Goal: Task Accomplishment & Management: Use online tool/utility

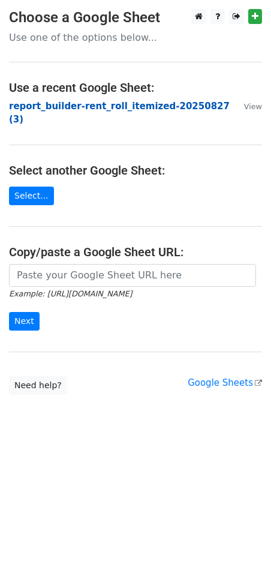
click at [87, 109] on strong "report_builder-rent_roll_itemized-20250827 (3)" at bounding box center [119, 113] width 221 height 25
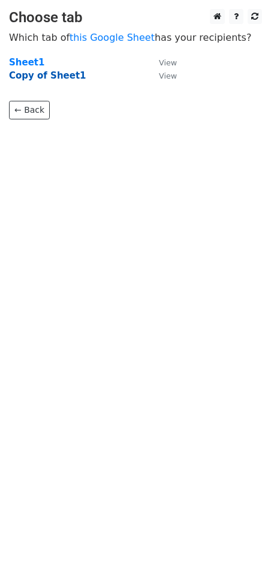
click at [58, 77] on strong "Copy of Sheet1" at bounding box center [47, 75] width 77 height 11
click at [50, 77] on strong "Copy of Sheet1" at bounding box center [47, 75] width 77 height 11
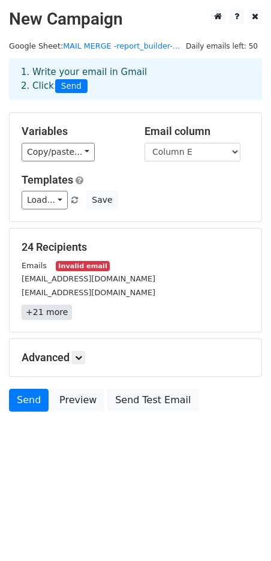
click at [46, 310] on link "+21 more" at bounding box center [47, 312] width 50 height 15
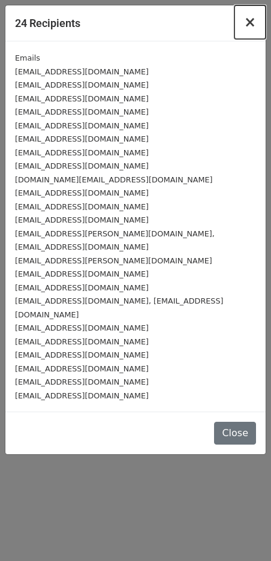
click at [254, 19] on span "×" at bounding box center [250, 22] width 12 height 17
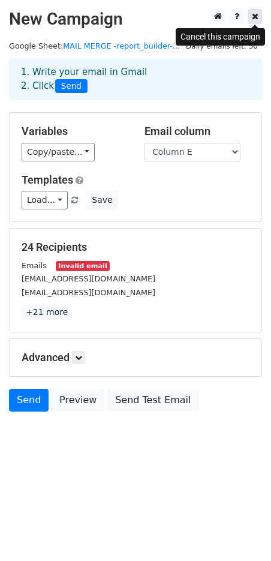
click at [255, 19] on icon at bounding box center [255, 16] width 7 height 8
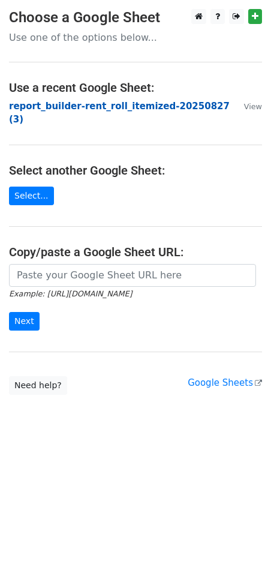
click at [86, 109] on strong "report_builder-rent_roll_itemized-20250827 (3)" at bounding box center [119, 113] width 221 height 25
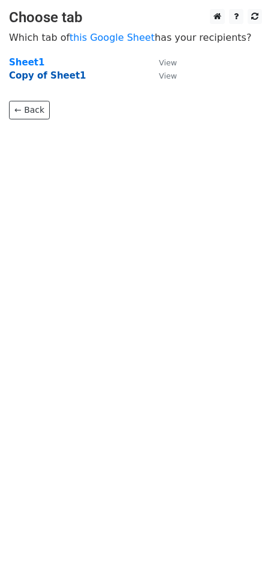
click at [62, 77] on strong "Copy of Sheet1" at bounding box center [47, 75] width 77 height 11
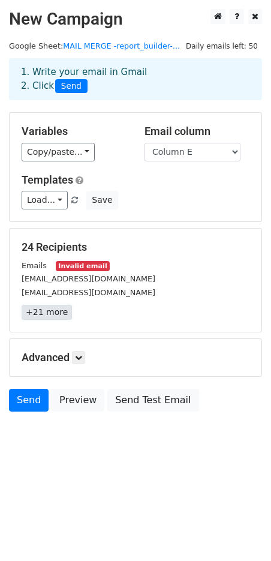
click at [52, 312] on link "+21 more" at bounding box center [47, 312] width 50 height 15
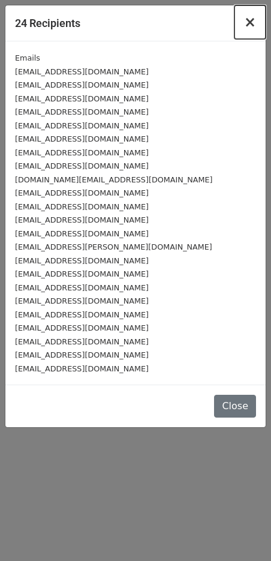
click at [245, 20] on button "×" at bounding box center [249, 22] width 31 height 34
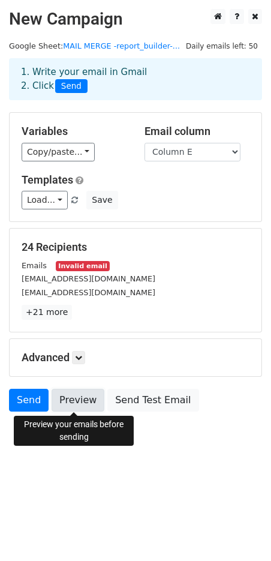
click at [75, 395] on link "Preview" at bounding box center [78, 400] width 53 height 23
click at [71, 400] on link "Preview" at bounding box center [78, 400] width 53 height 23
click at [77, 401] on link "Preview" at bounding box center [78, 400] width 53 height 23
click at [79, 356] on icon at bounding box center [78, 357] width 7 height 7
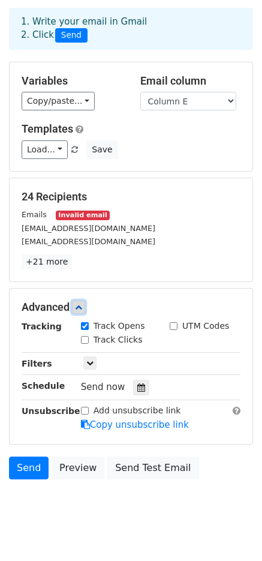
scroll to position [71, 0]
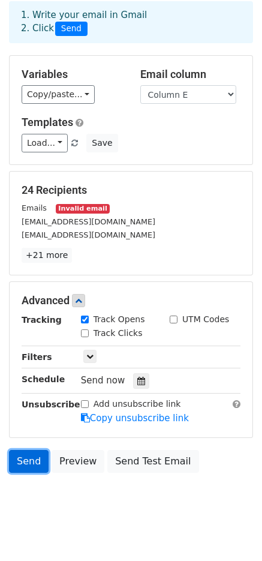
click at [33, 450] on link "Send" at bounding box center [29, 461] width 40 height 23
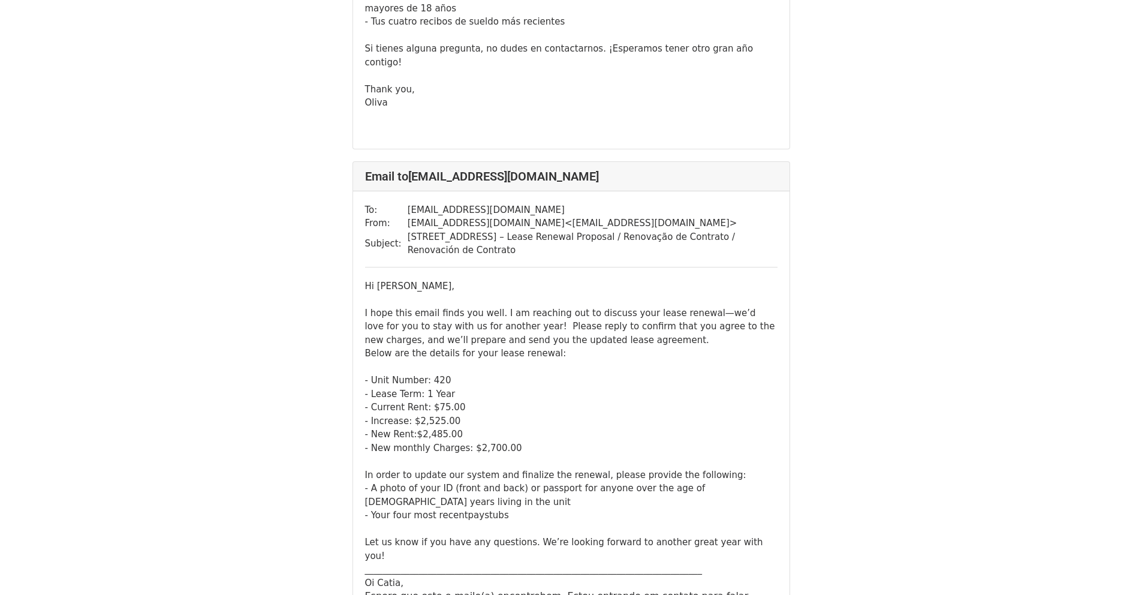
scroll to position [1043, 0]
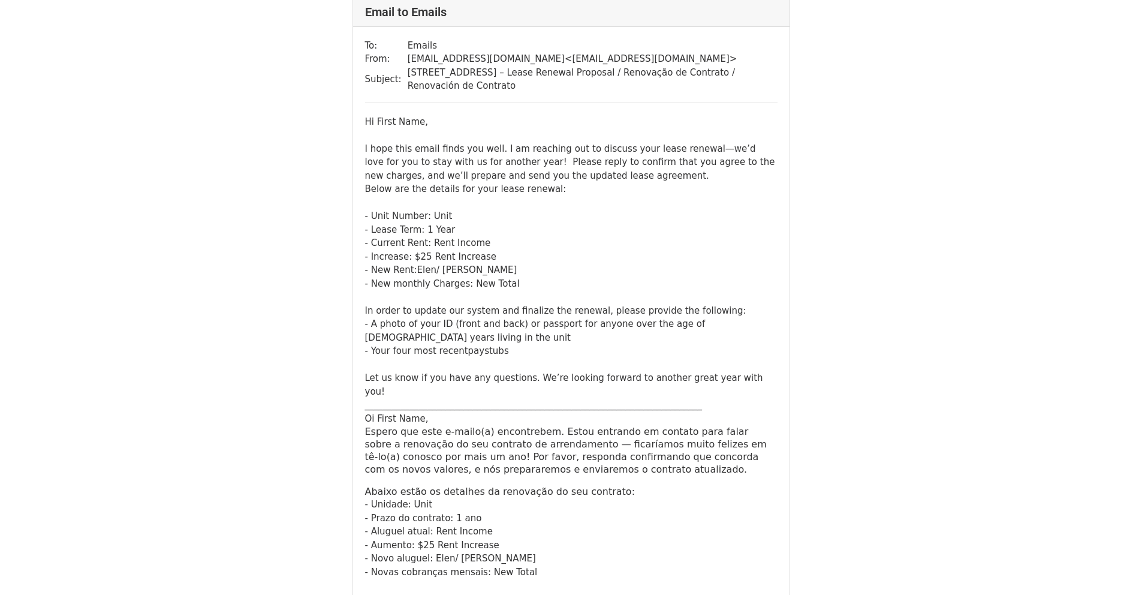
scroll to position [88, 0]
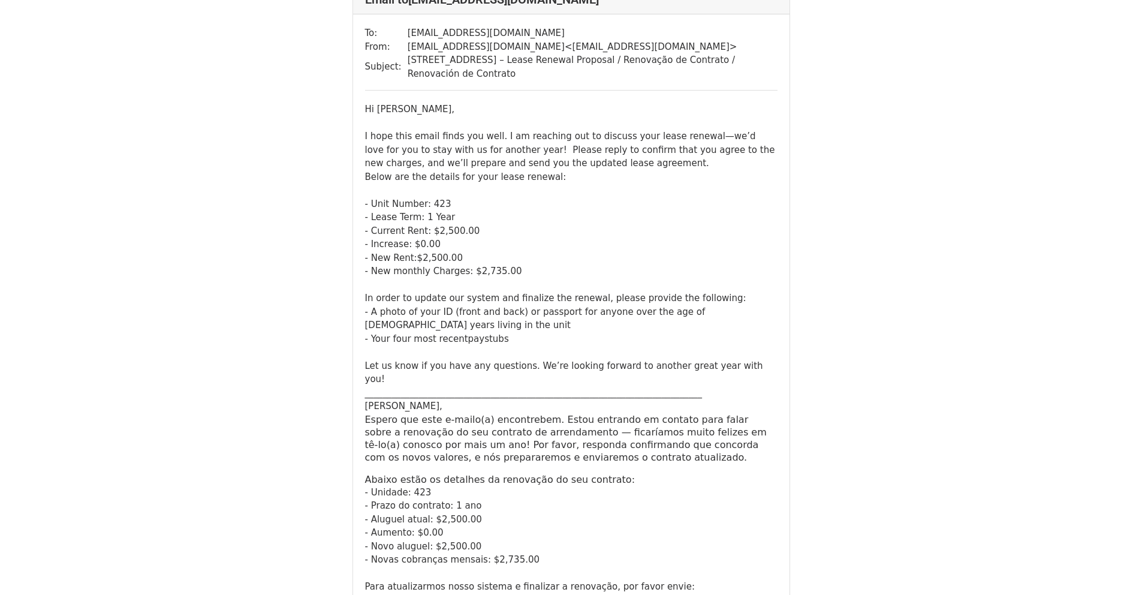
scroll to position [3706, 0]
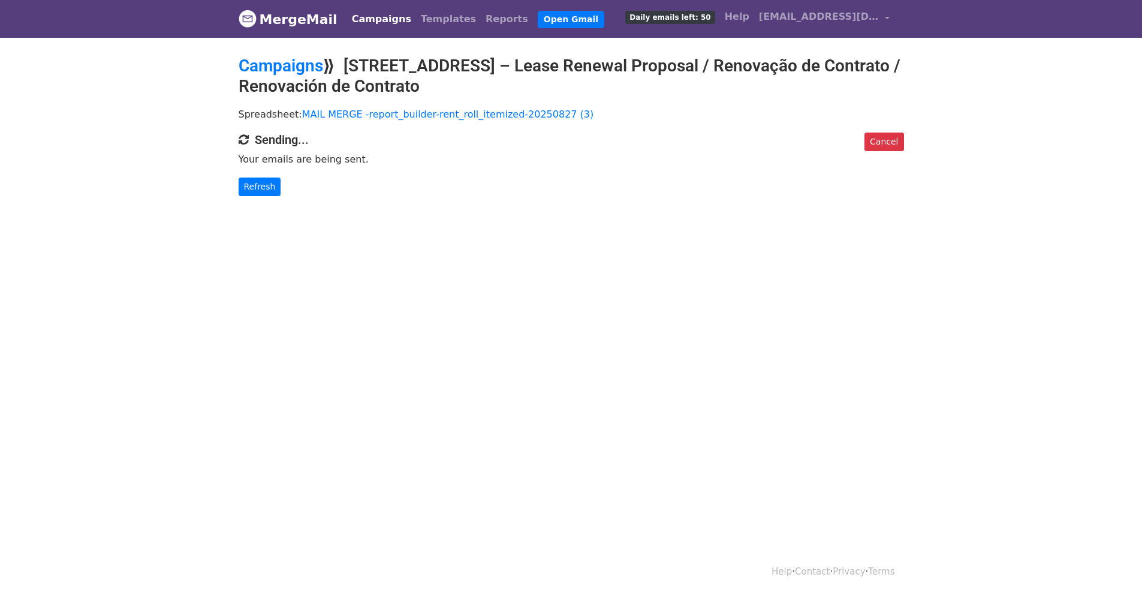
click at [364, 15] on link "Campaigns" at bounding box center [381, 19] width 69 height 24
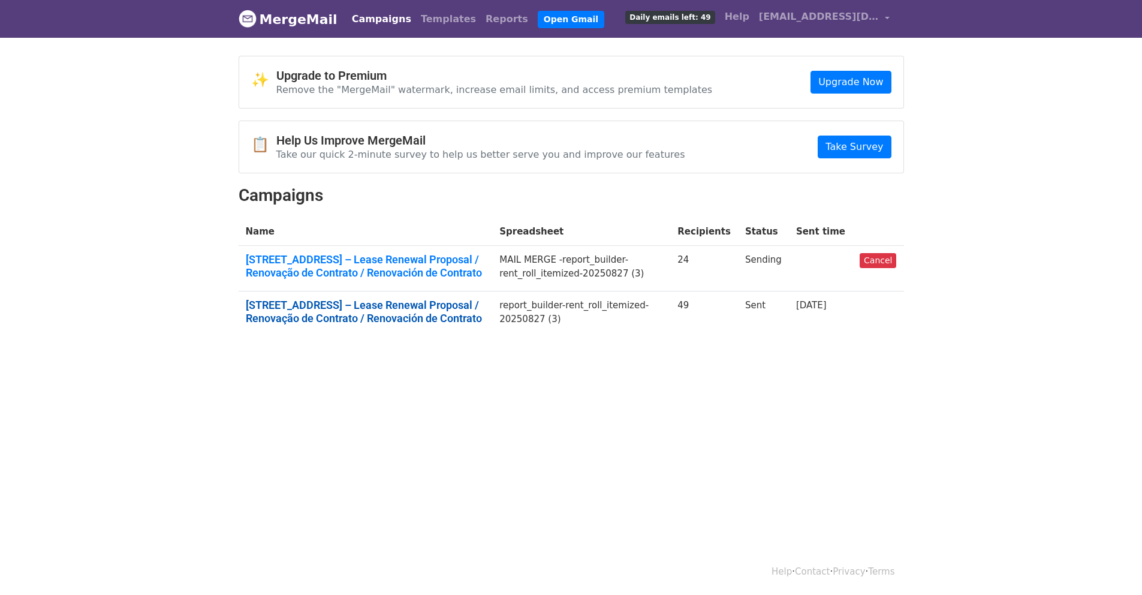
click at [416, 306] on link "325 Ferry St – Lease Renewal Proposal / Renovação de Contrato / Renovación de C…" at bounding box center [366, 312] width 240 height 26
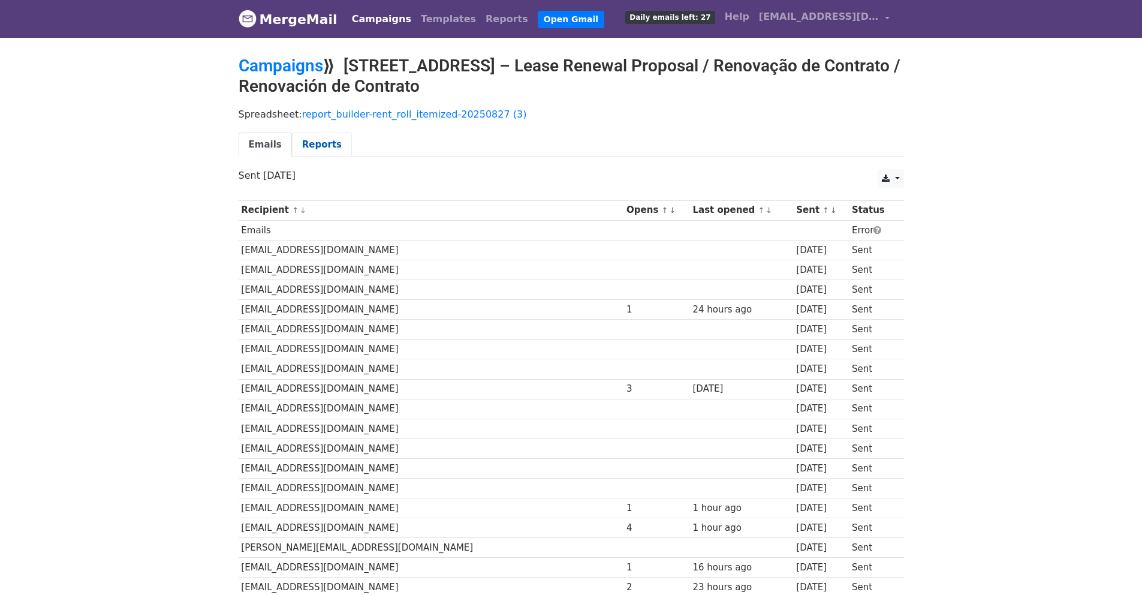
click at [322, 145] on link "Reports" at bounding box center [322, 145] width 60 height 25
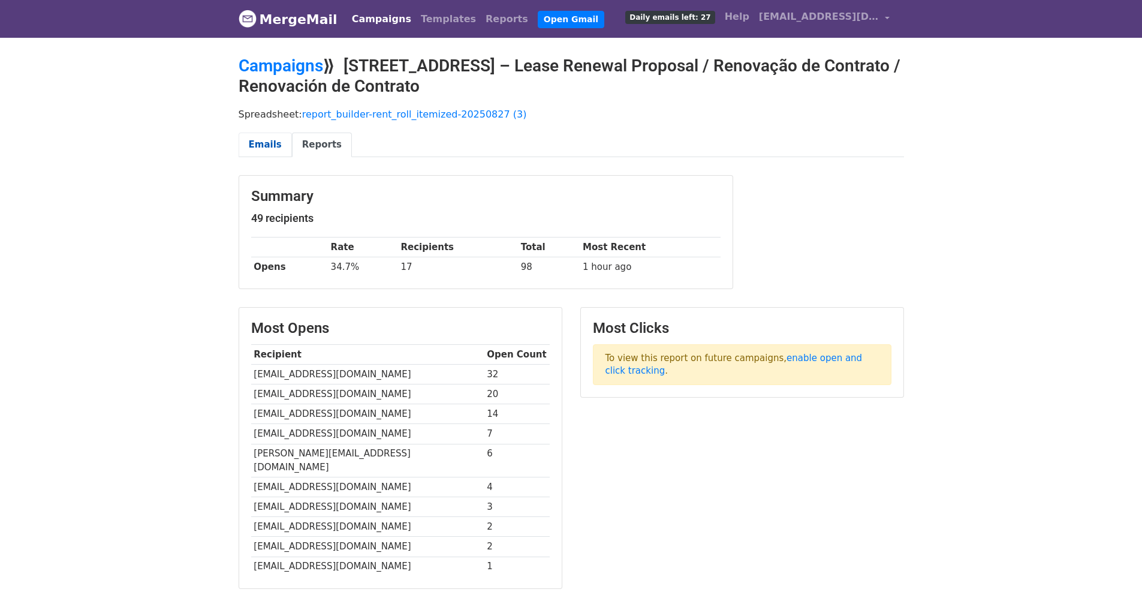
click at [263, 150] on link "Emails" at bounding box center [265, 145] width 53 height 25
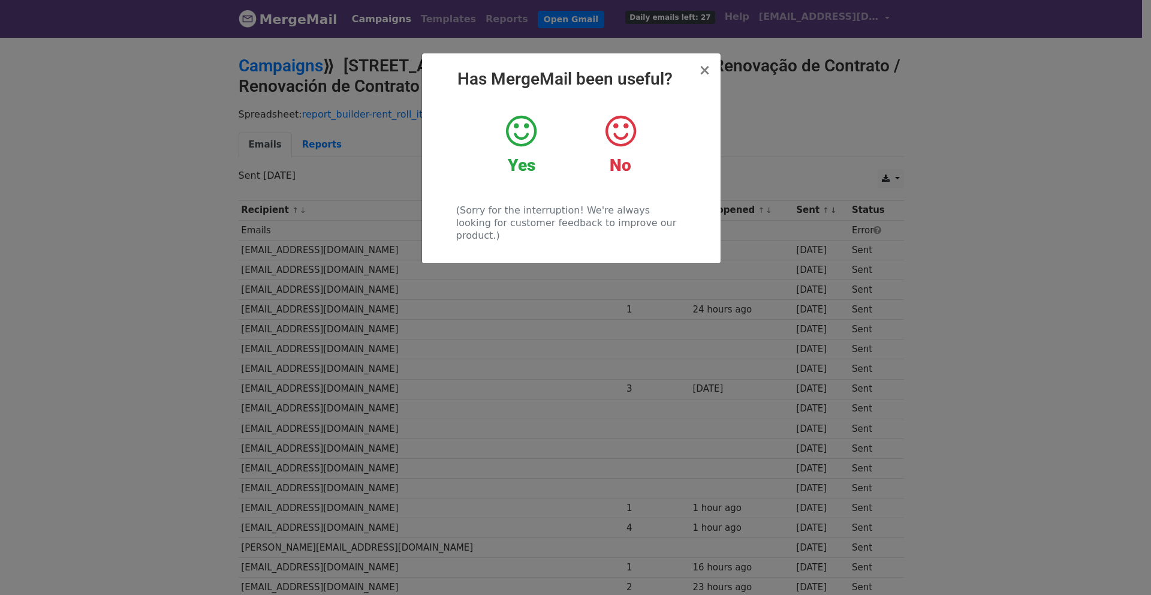
click at [509, 143] on icon at bounding box center [521, 131] width 31 height 36
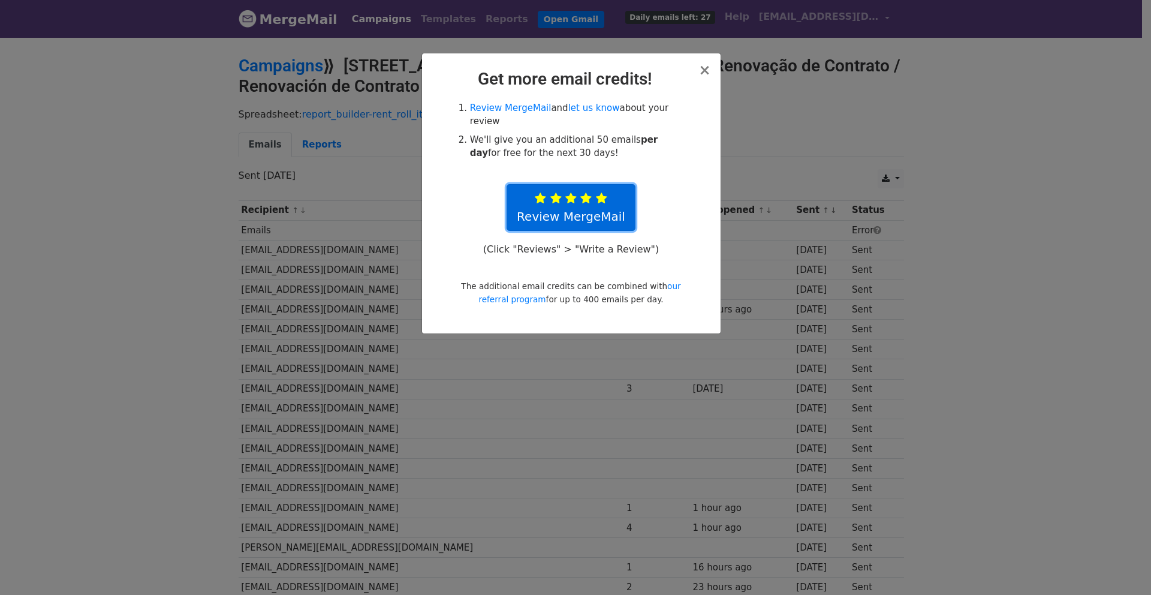
click at [598, 203] on icon at bounding box center [601, 198] width 11 height 12
click at [705, 69] on span "×" at bounding box center [705, 70] width 12 height 17
